Goal: Task Accomplishment & Management: Use online tool/utility

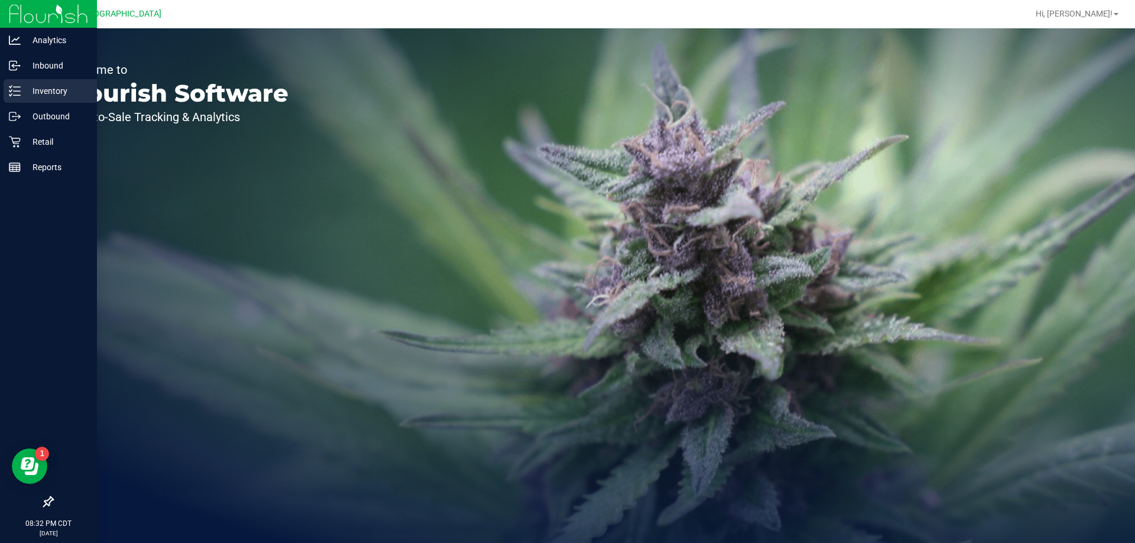
click at [17, 88] on icon at bounding box center [15, 91] width 12 height 12
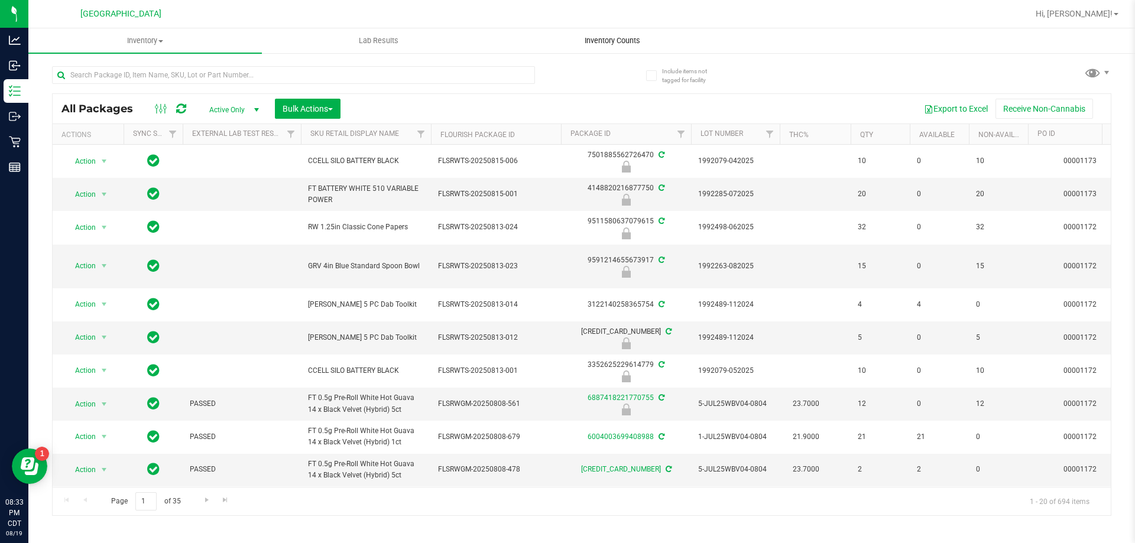
click at [594, 37] on span "Inventory Counts" at bounding box center [611, 40] width 87 height 11
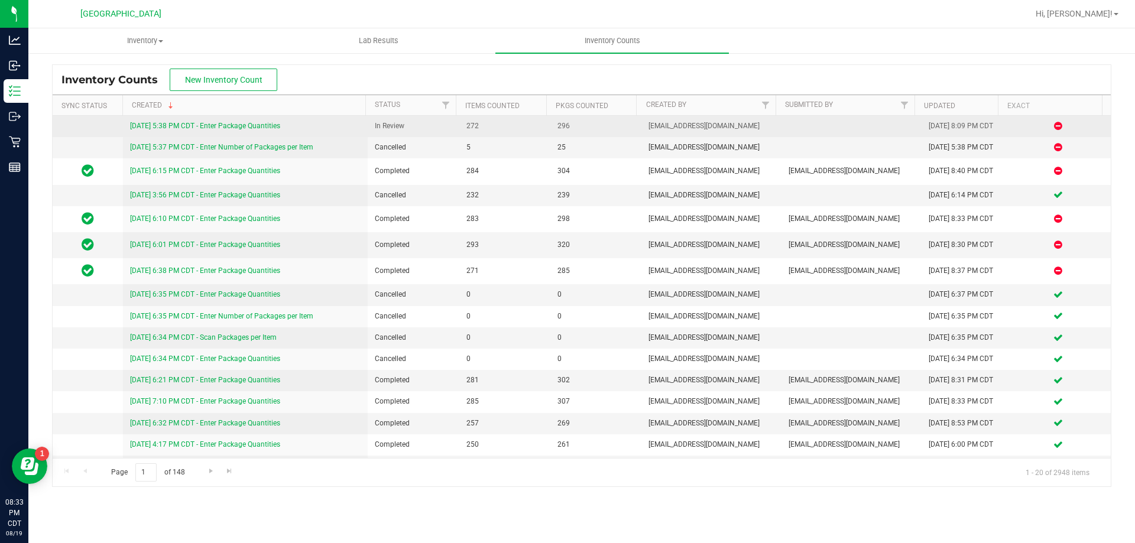
click at [222, 123] on link "[DATE] 5:38 PM CDT - Enter Package Quantities" at bounding box center [205, 126] width 150 height 8
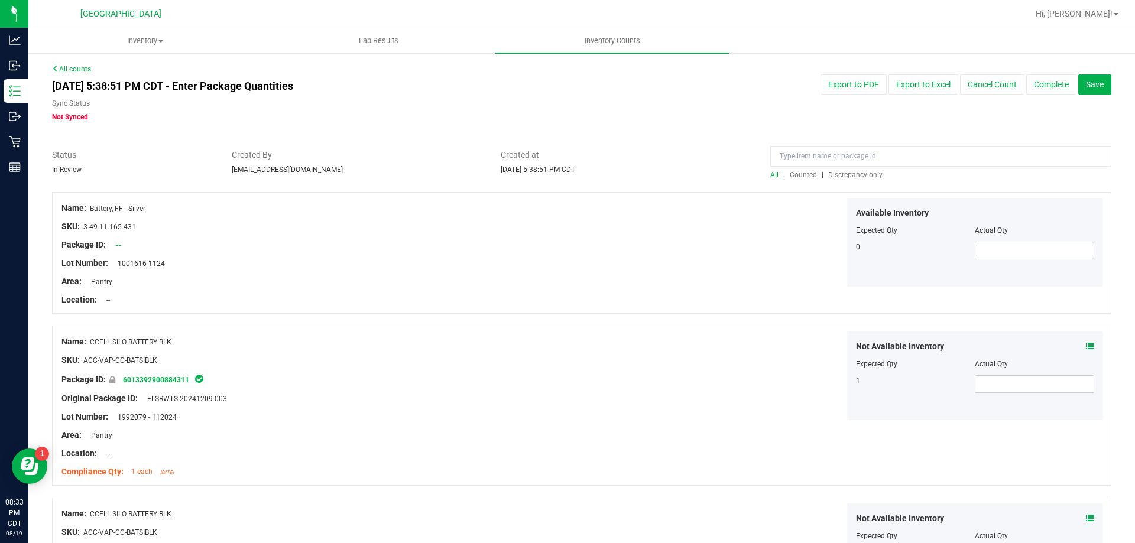
click at [866, 173] on span "Discrepancy only" at bounding box center [855, 175] width 54 height 8
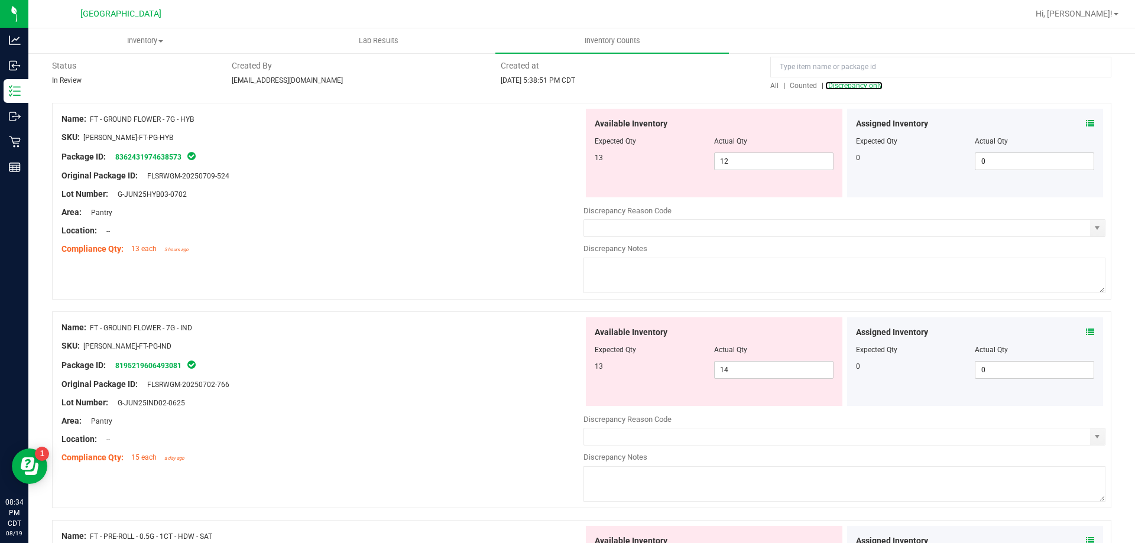
scroll to position [118, 0]
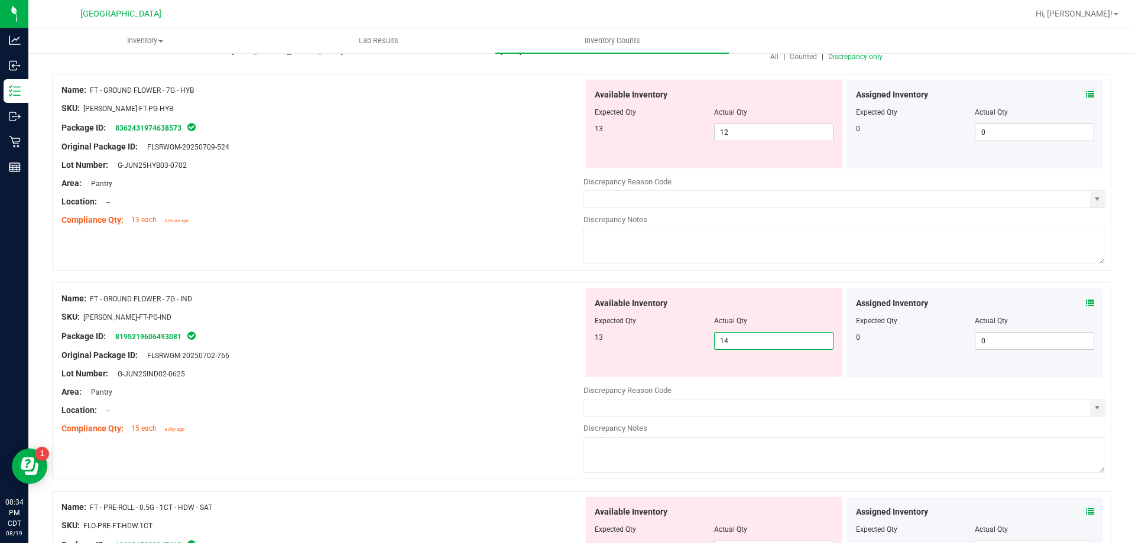
drag, startPoint x: 745, startPoint y: 347, endPoint x: 640, endPoint y: 330, distance: 106.7
click at [655, 346] on div "13 14 14" at bounding box center [713, 341] width 239 height 18
type input "13"
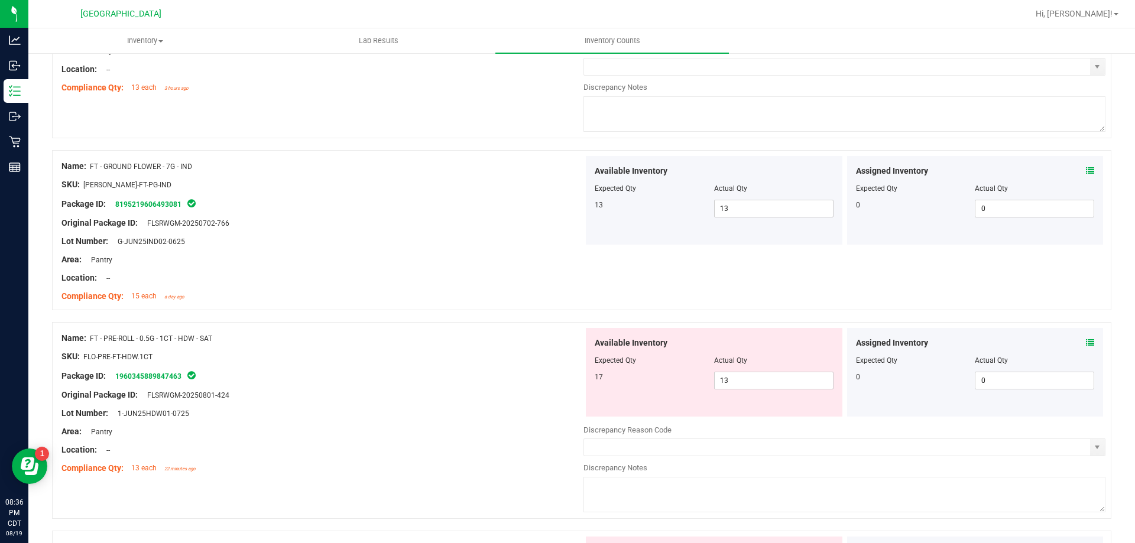
scroll to position [369, 0]
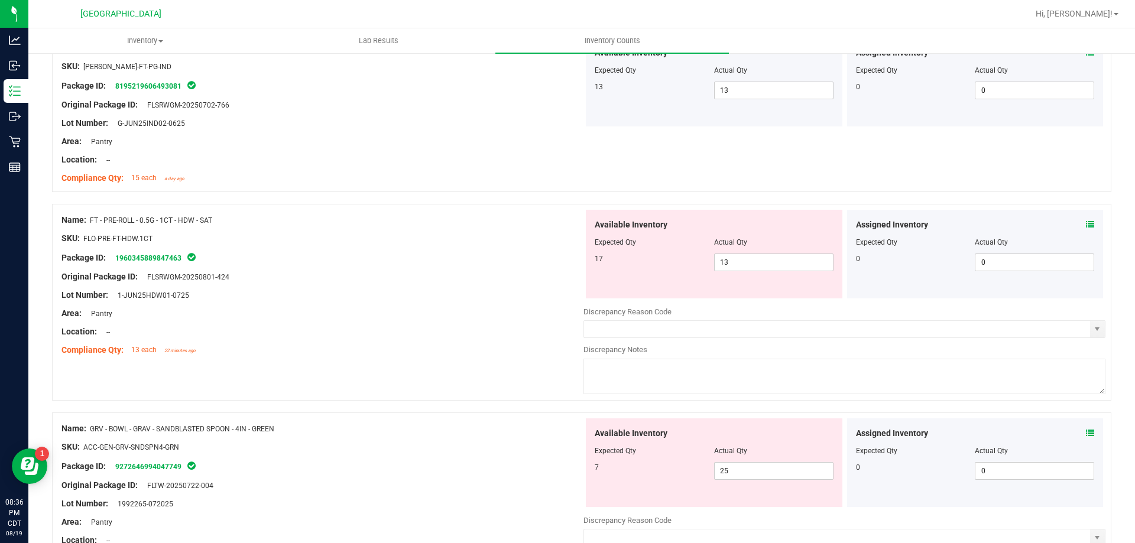
click at [1086, 223] on icon at bounding box center [1090, 224] width 8 height 8
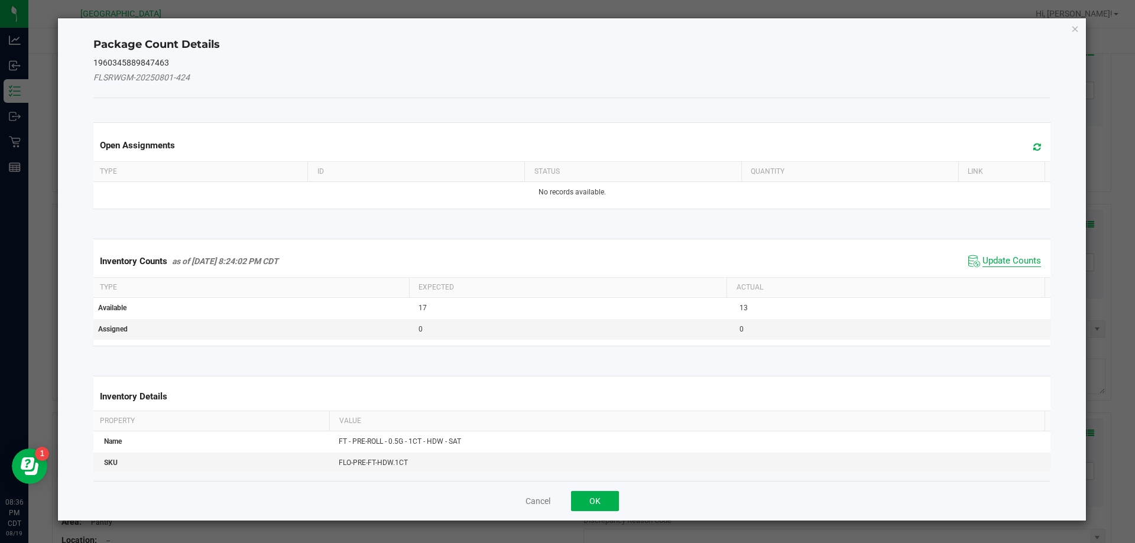
click at [1004, 261] on span "Update Counts" at bounding box center [1011, 261] width 59 height 12
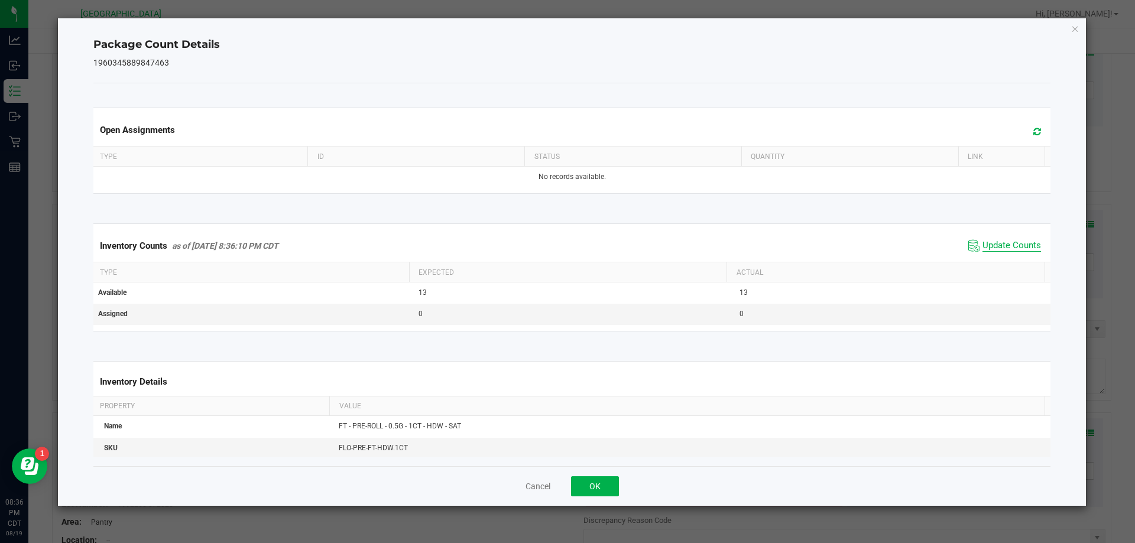
click at [1007, 241] on span "Update Counts" at bounding box center [1011, 246] width 59 height 12
click at [594, 486] on button "OK" at bounding box center [595, 486] width 48 height 20
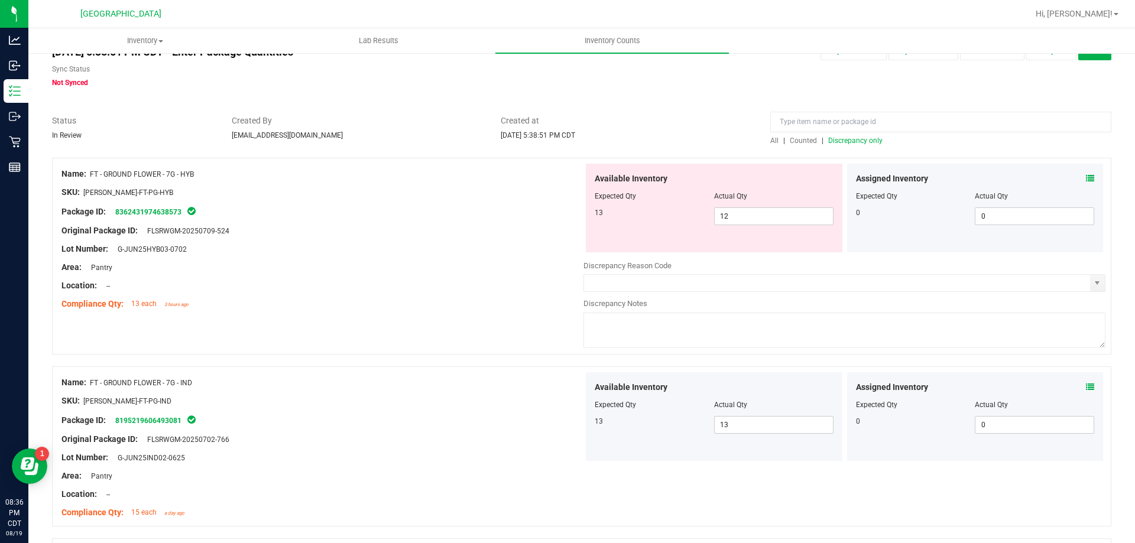
scroll to position [0, 0]
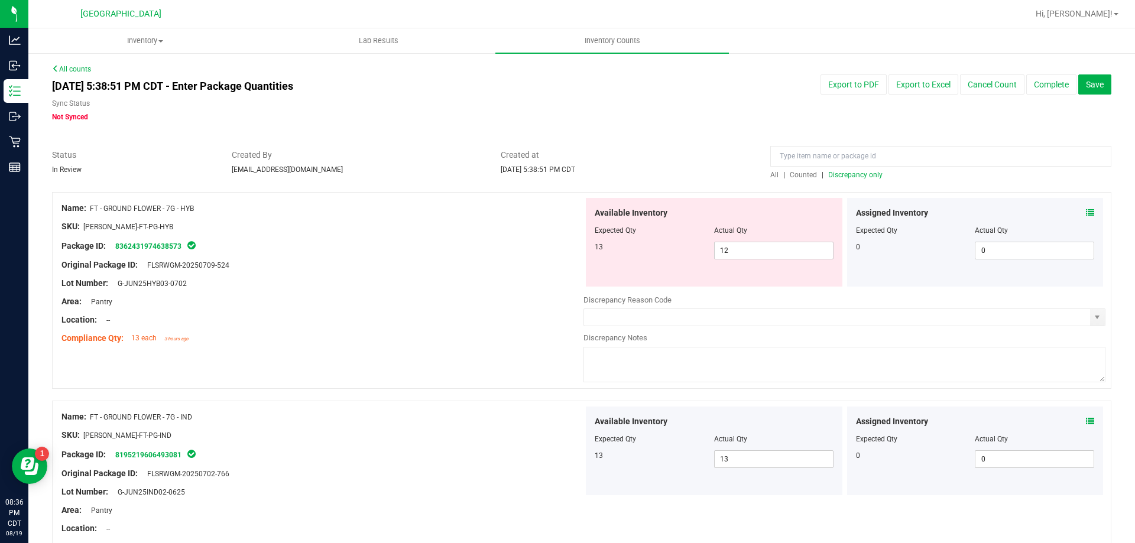
click at [1086, 211] on icon at bounding box center [1090, 213] width 8 height 8
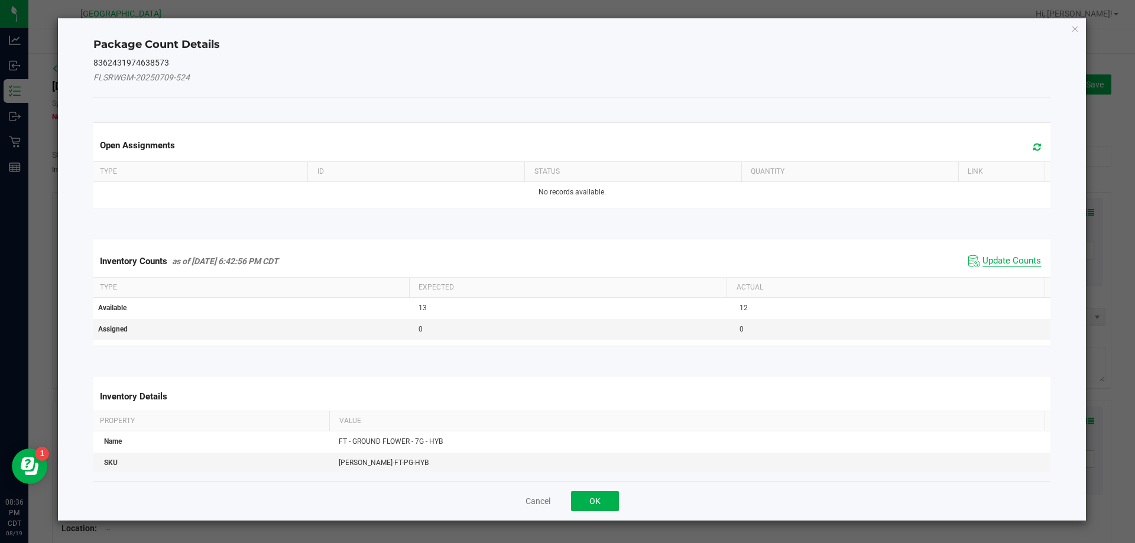
click at [1010, 260] on span "Update Counts" at bounding box center [1011, 261] width 59 height 12
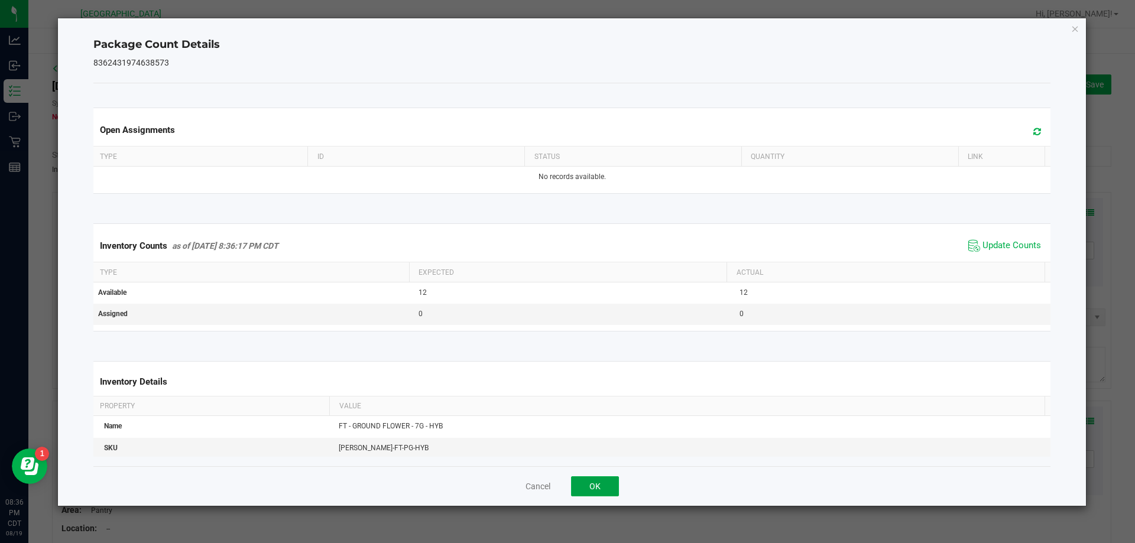
click at [577, 478] on button "OK" at bounding box center [595, 486] width 48 height 20
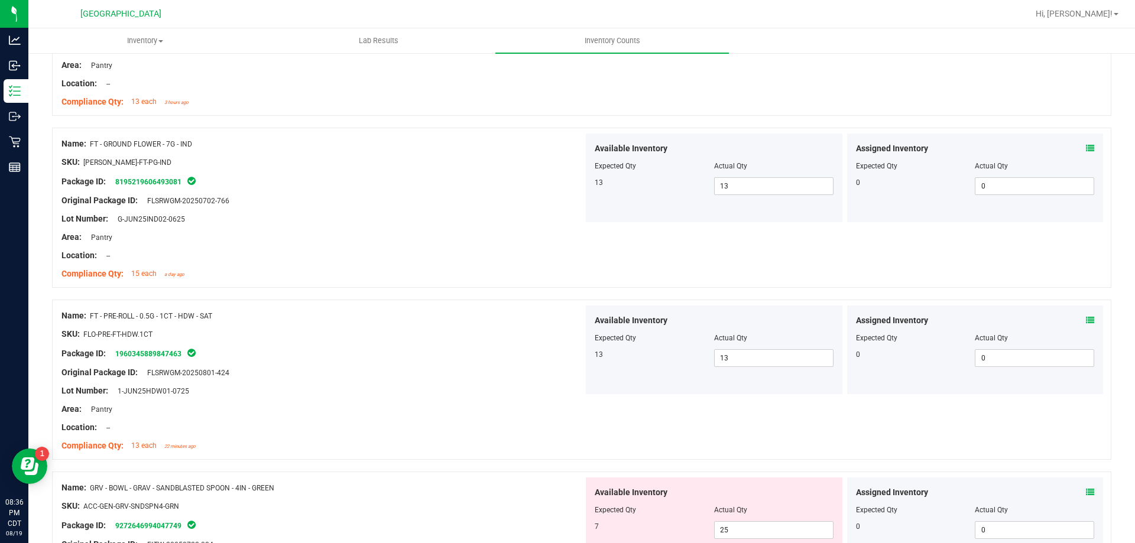
scroll to position [414, 0]
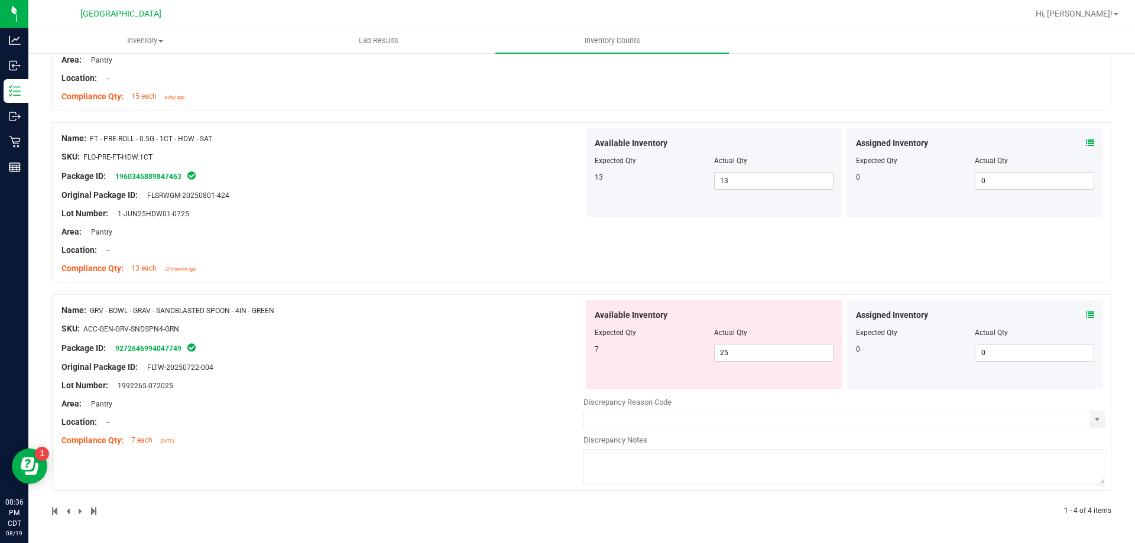
click at [1086, 314] on icon at bounding box center [1090, 315] width 8 height 8
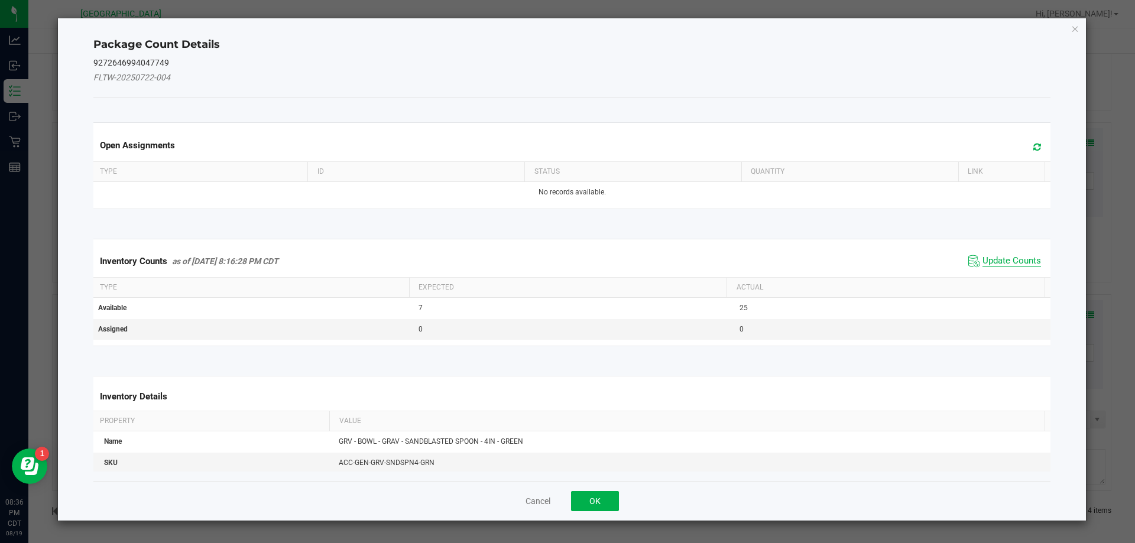
click at [1015, 259] on span "Update Counts" at bounding box center [1011, 261] width 59 height 12
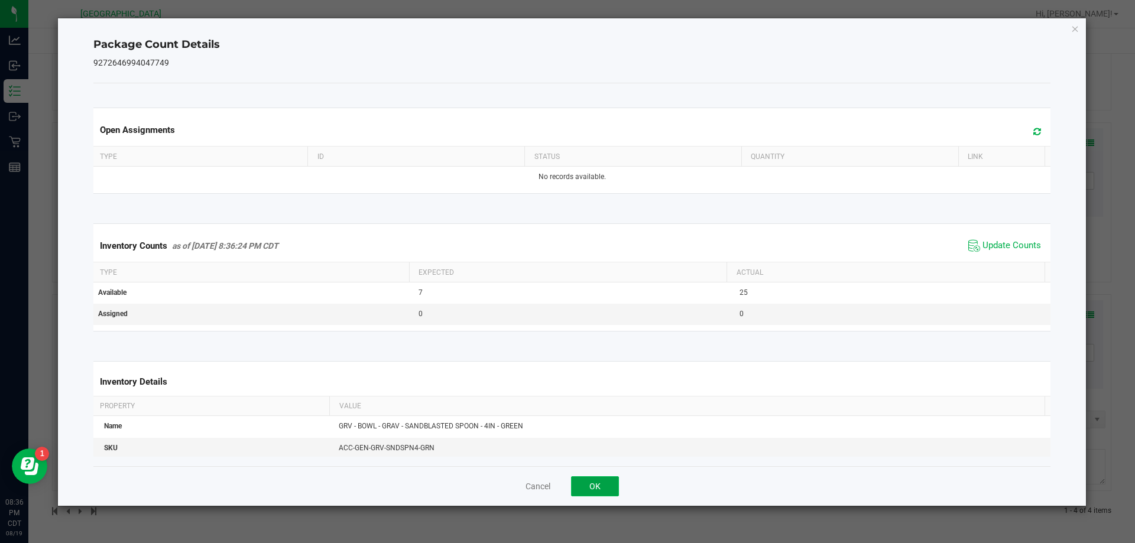
click at [601, 490] on button "OK" at bounding box center [595, 486] width 48 height 20
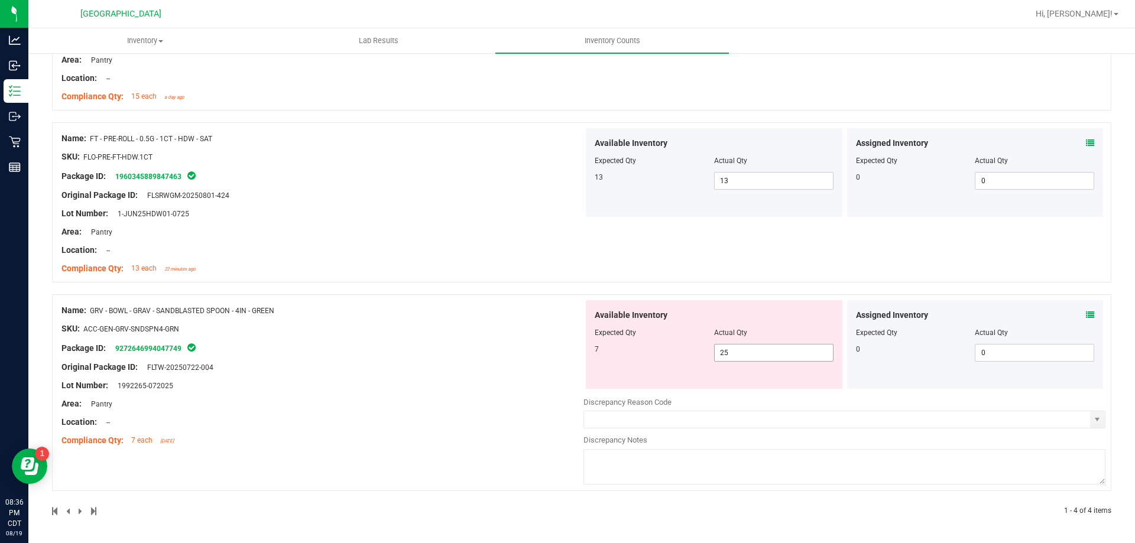
drag, startPoint x: 746, startPoint y: 347, endPoint x: 663, endPoint y: 339, distance: 83.1
click at [663, 339] on div "Available Inventory Expected Qty Actual Qty 7 25 25" at bounding box center [714, 344] width 256 height 89
type input "7"
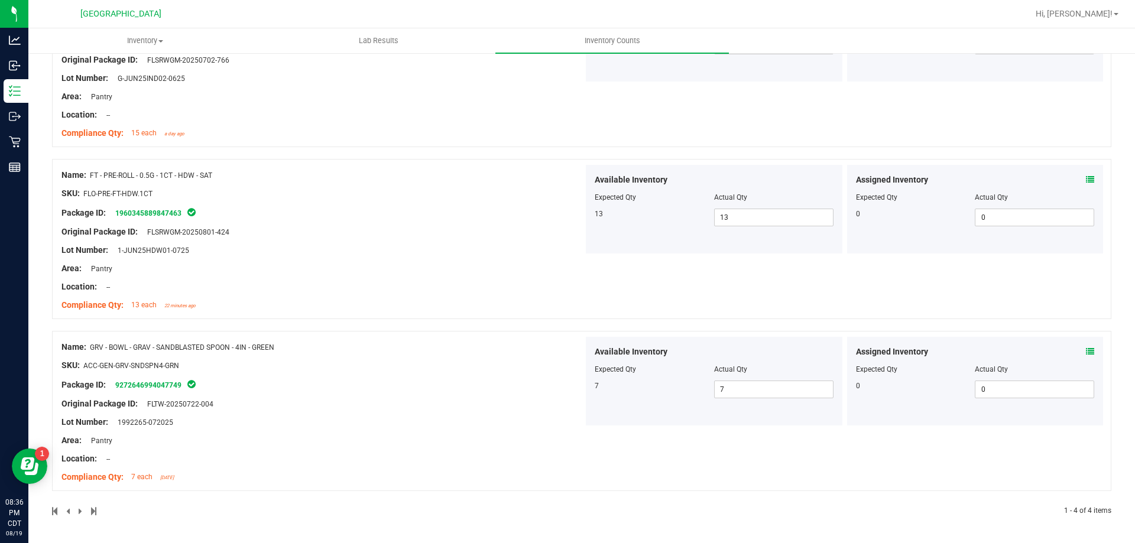
scroll to position [0, 0]
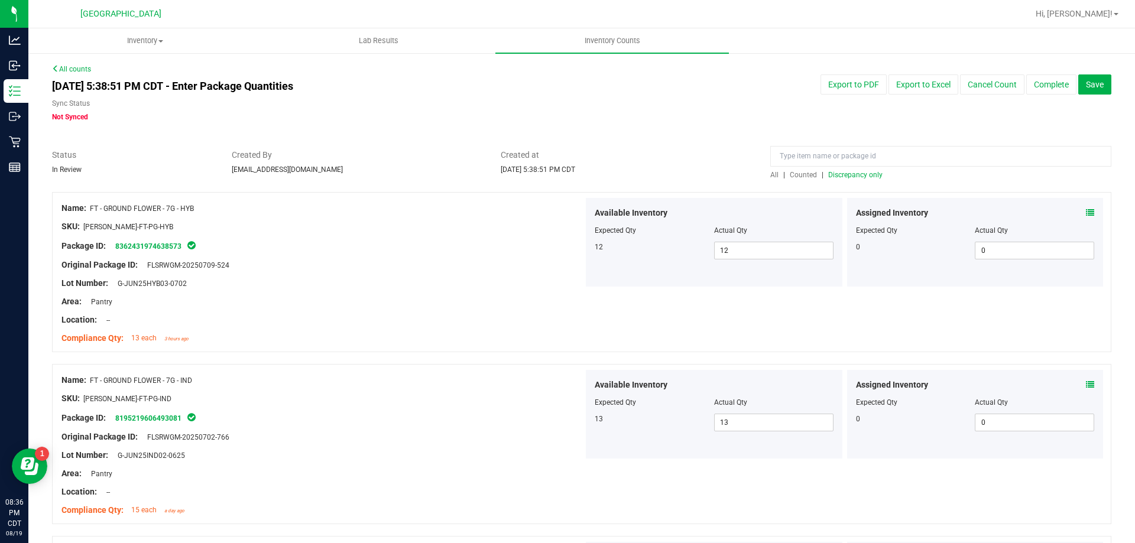
click at [828, 175] on span "Discrepancy only" at bounding box center [855, 175] width 54 height 8
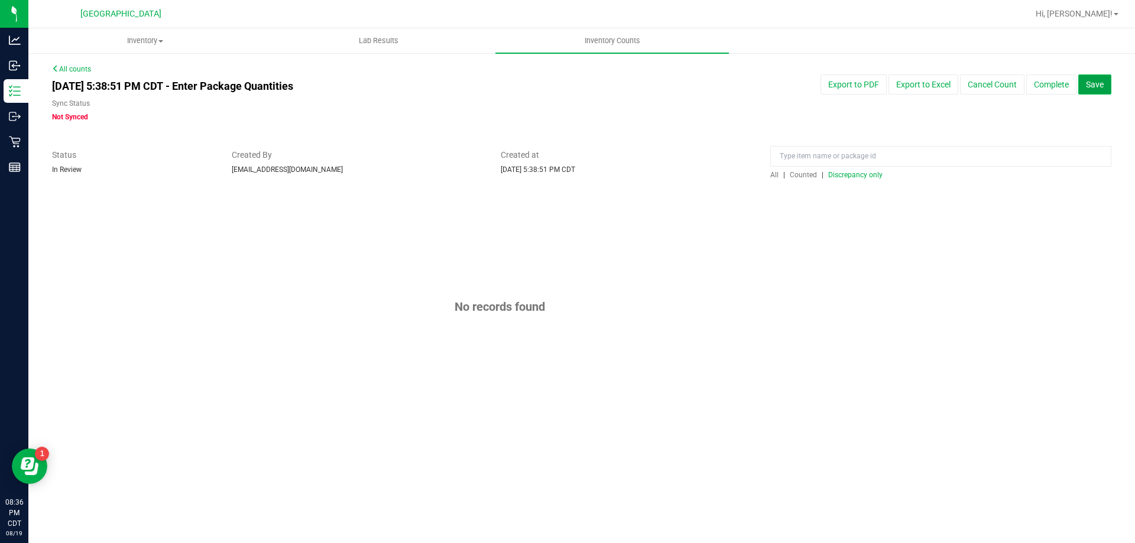
click at [1089, 83] on span "Save" at bounding box center [1095, 84] width 18 height 9
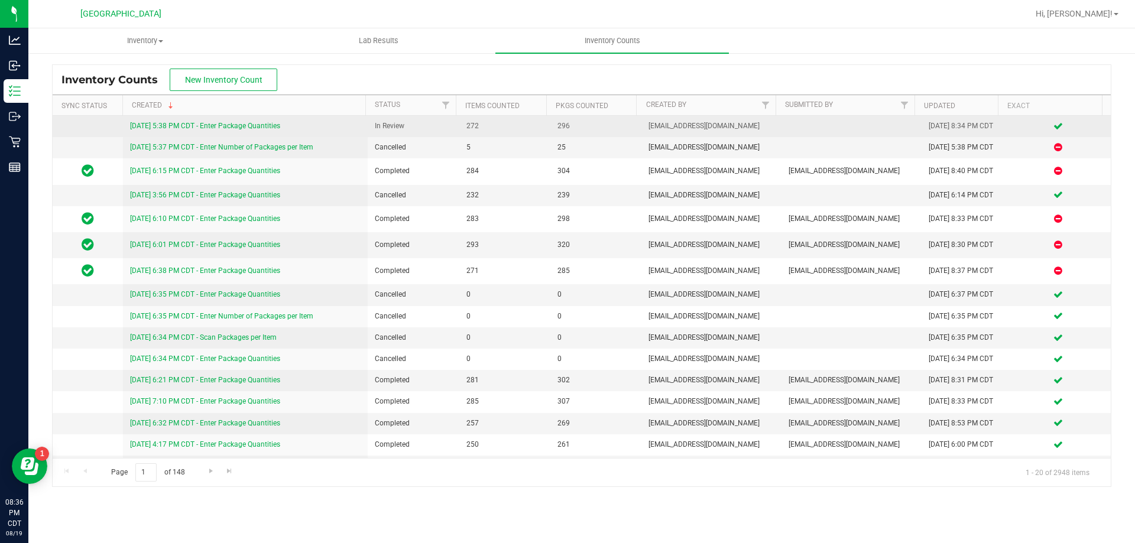
click at [211, 128] on link "[DATE] 5:38 PM CDT - Enter Package Quantities" at bounding box center [205, 126] width 150 height 8
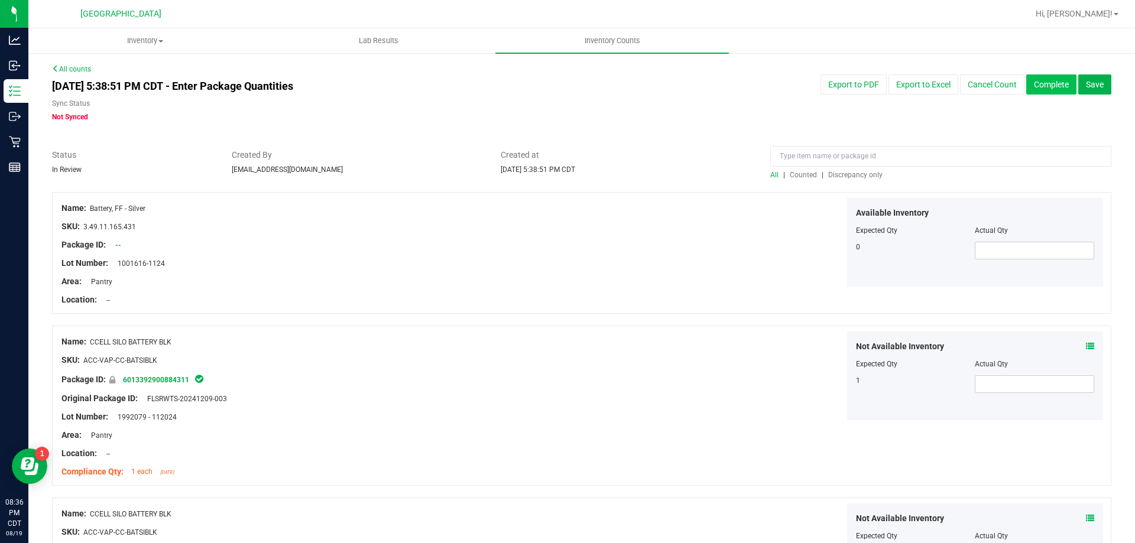
click at [1026, 79] on button "Complete" at bounding box center [1051, 84] width 50 height 20
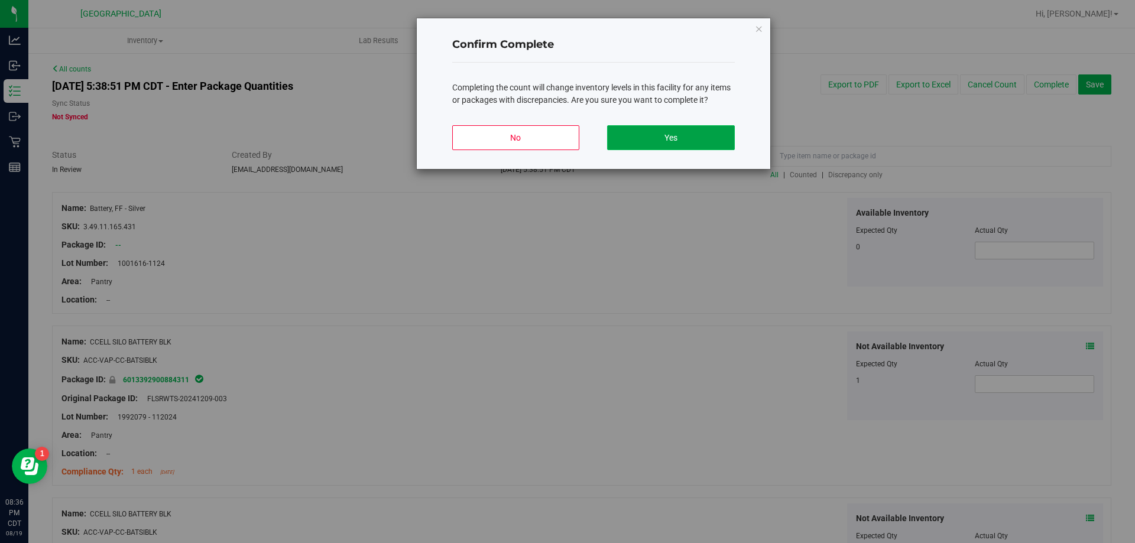
click at [709, 132] on button "Yes" at bounding box center [670, 137] width 127 height 25
